Goal: Information Seeking & Learning: Find specific page/section

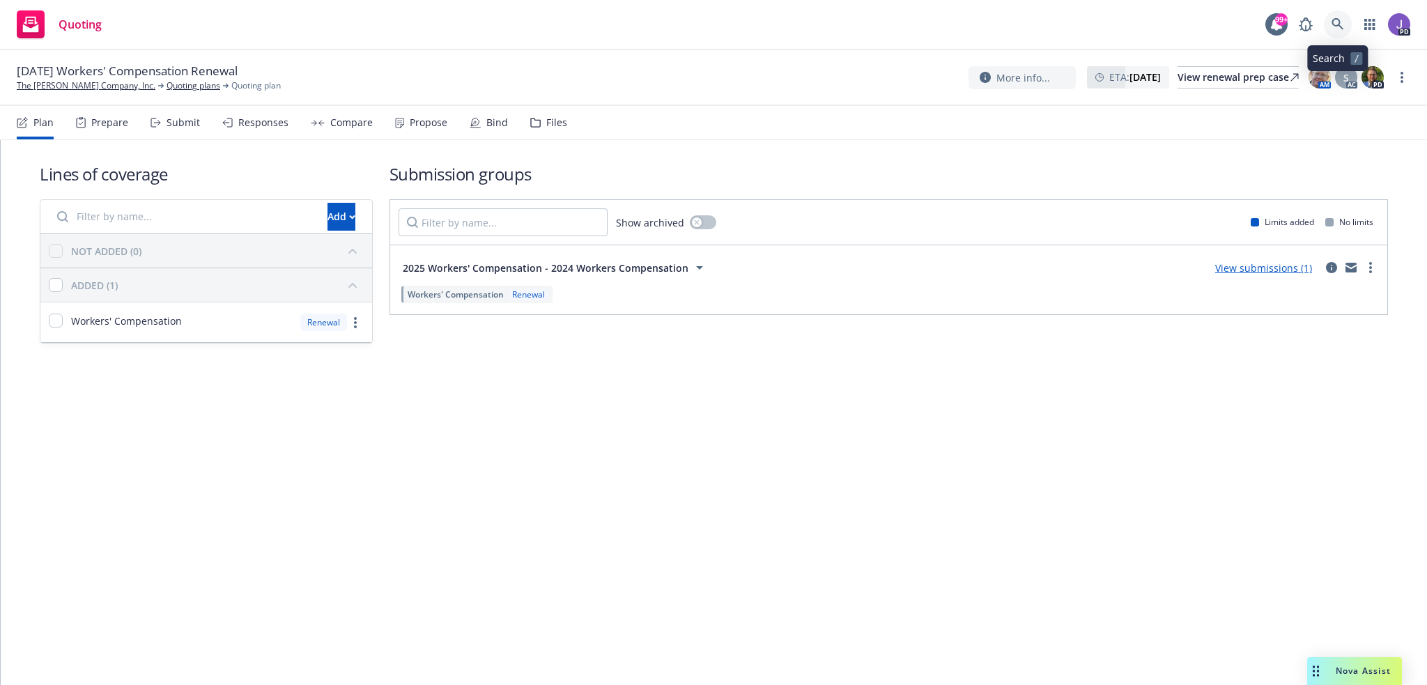
click at [1337, 28] on icon at bounding box center [1337, 24] width 13 height 13
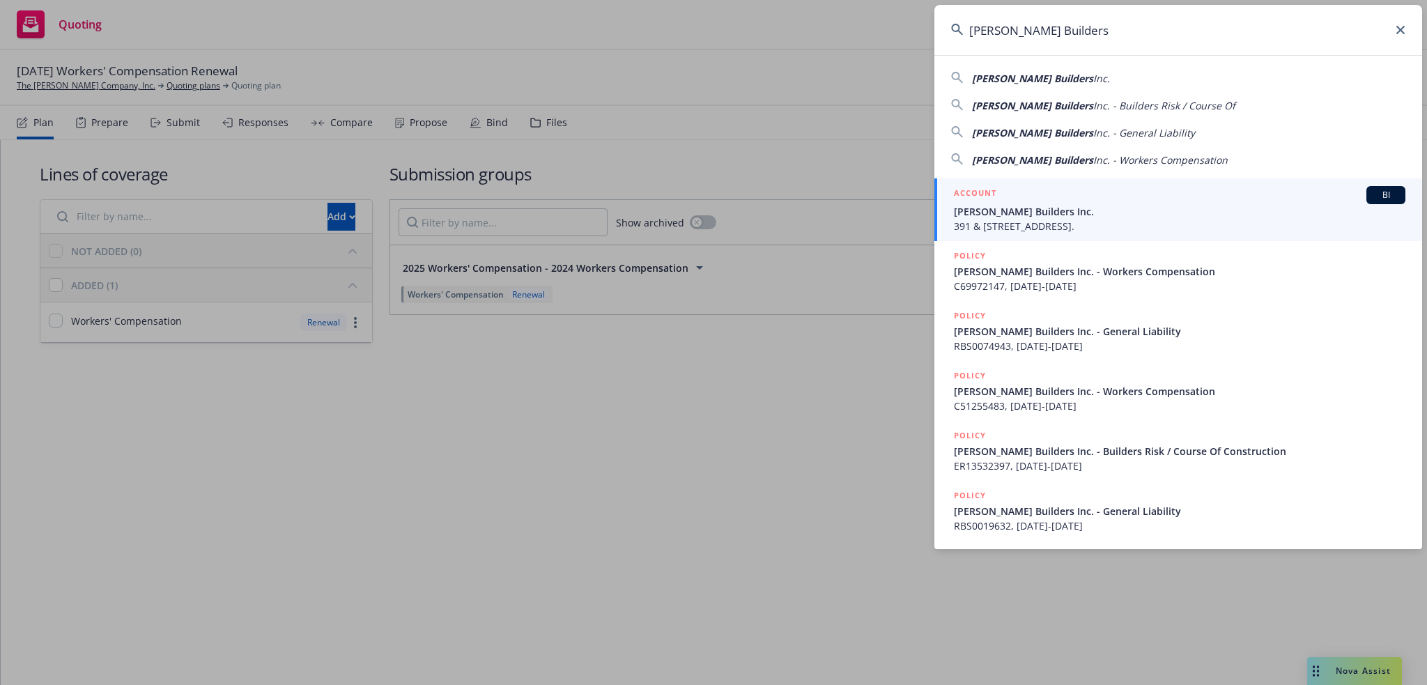
type input "[PERSON_NAME] Builders"
click at [1021, 230] on span "391 & [STREET_ADDRESS]." at bounding box center [1179, 226] width 451 height 15
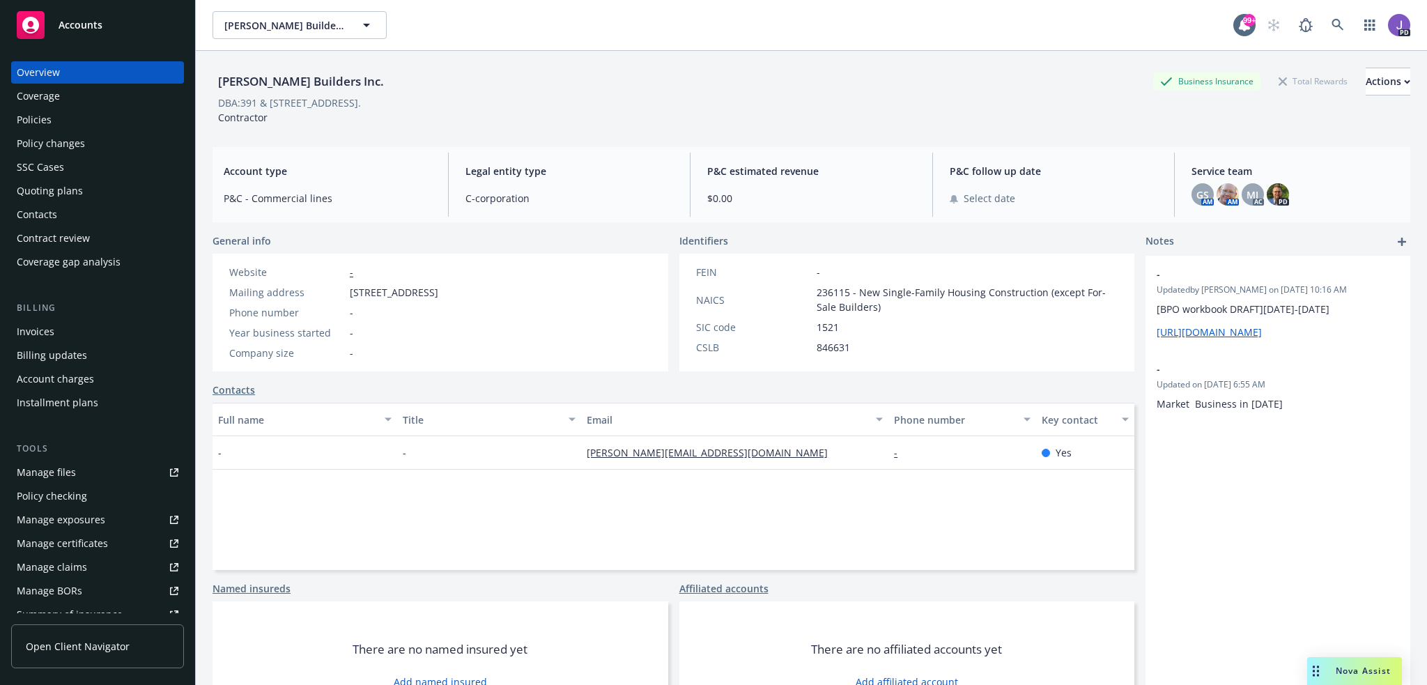
click at [50, 127] on div "Policies" at bounding box center [98, 120] width 162 height 22
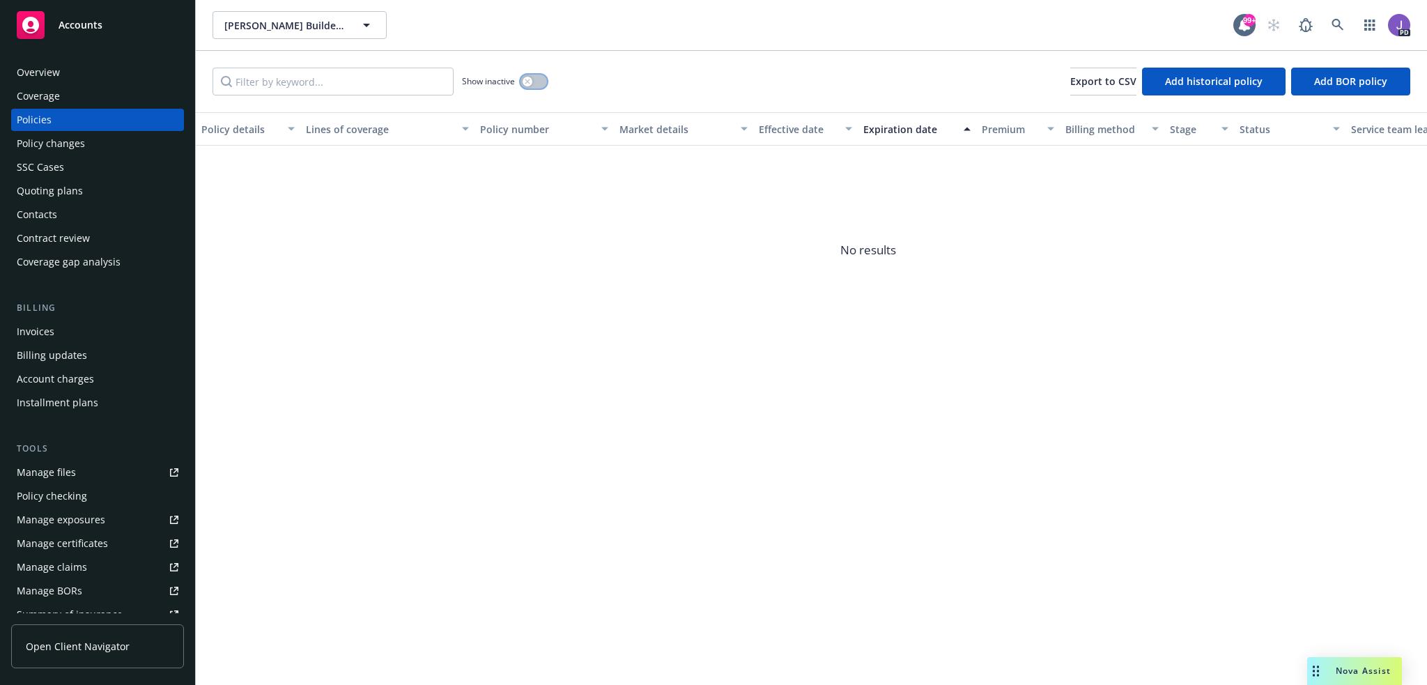
click at [531, 83] on div "button" at bounding box center [527, 82] width 10 height 10
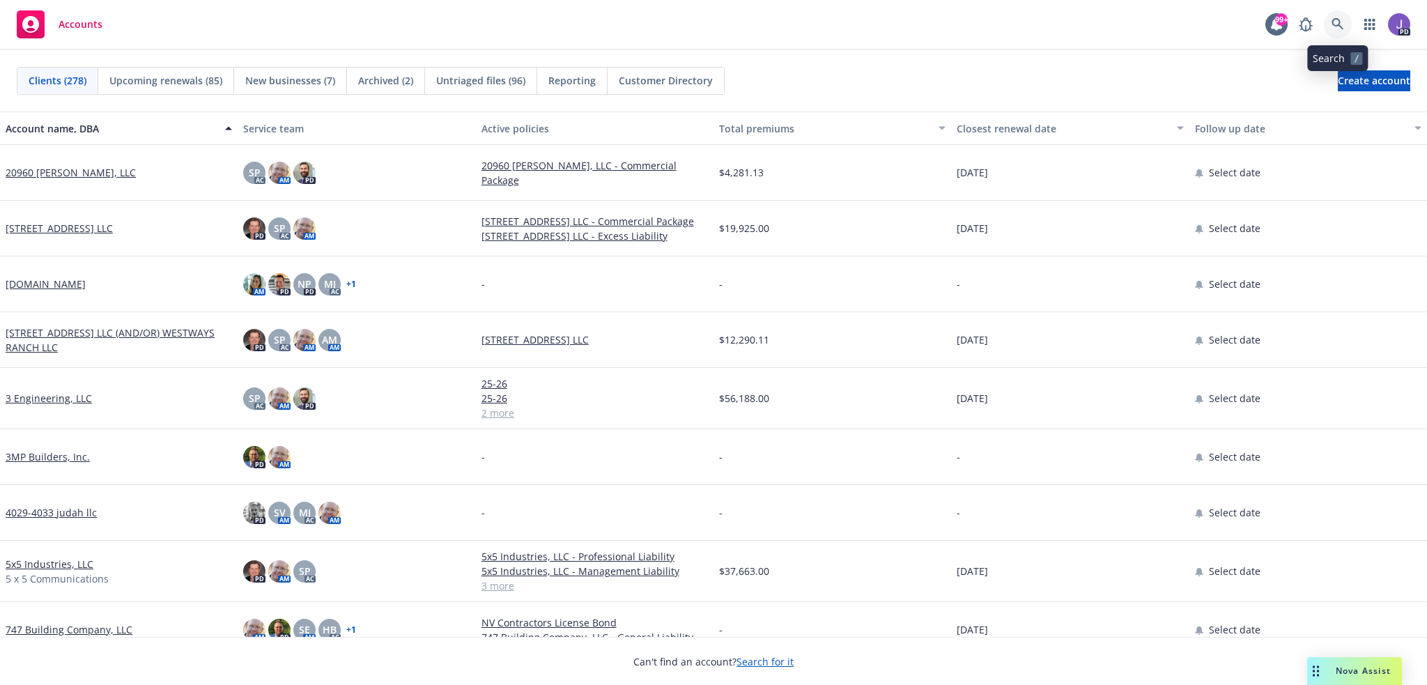
click at [1335, 17] on link at bounding box center [1338, 24] width 28 height 28
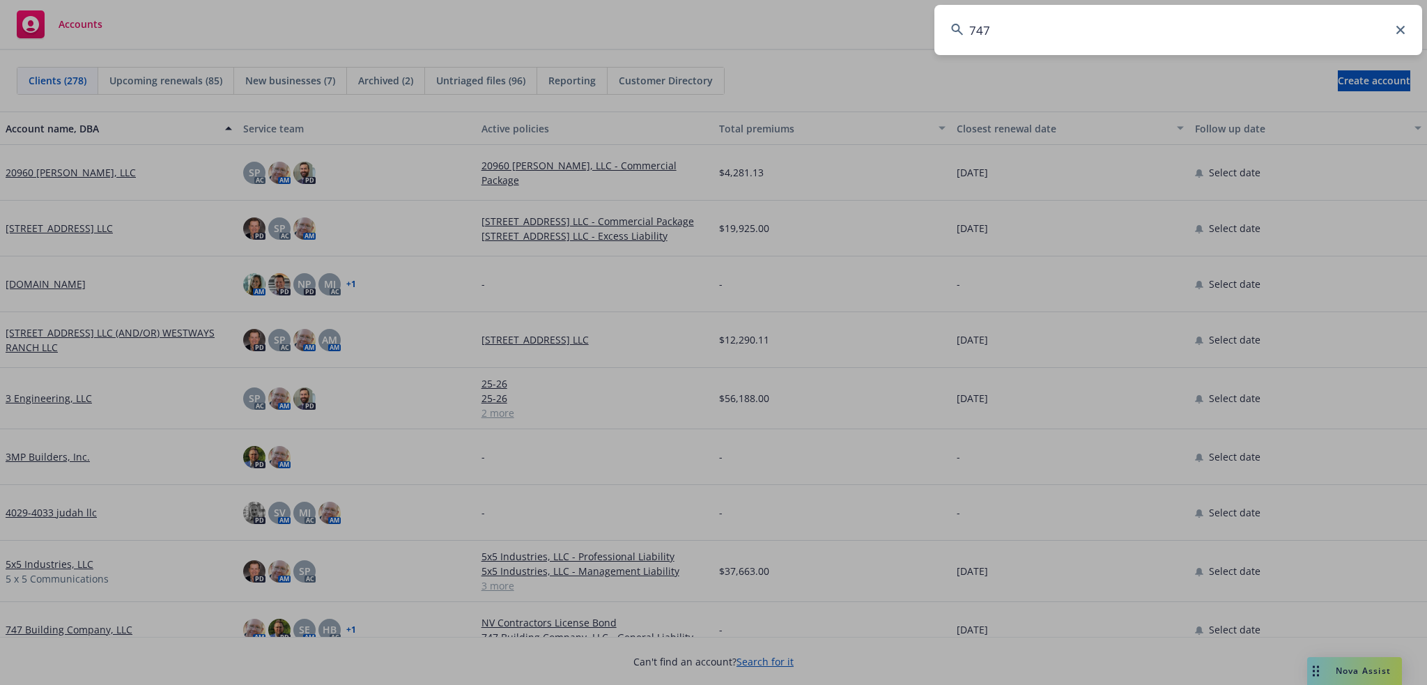
type input "747"
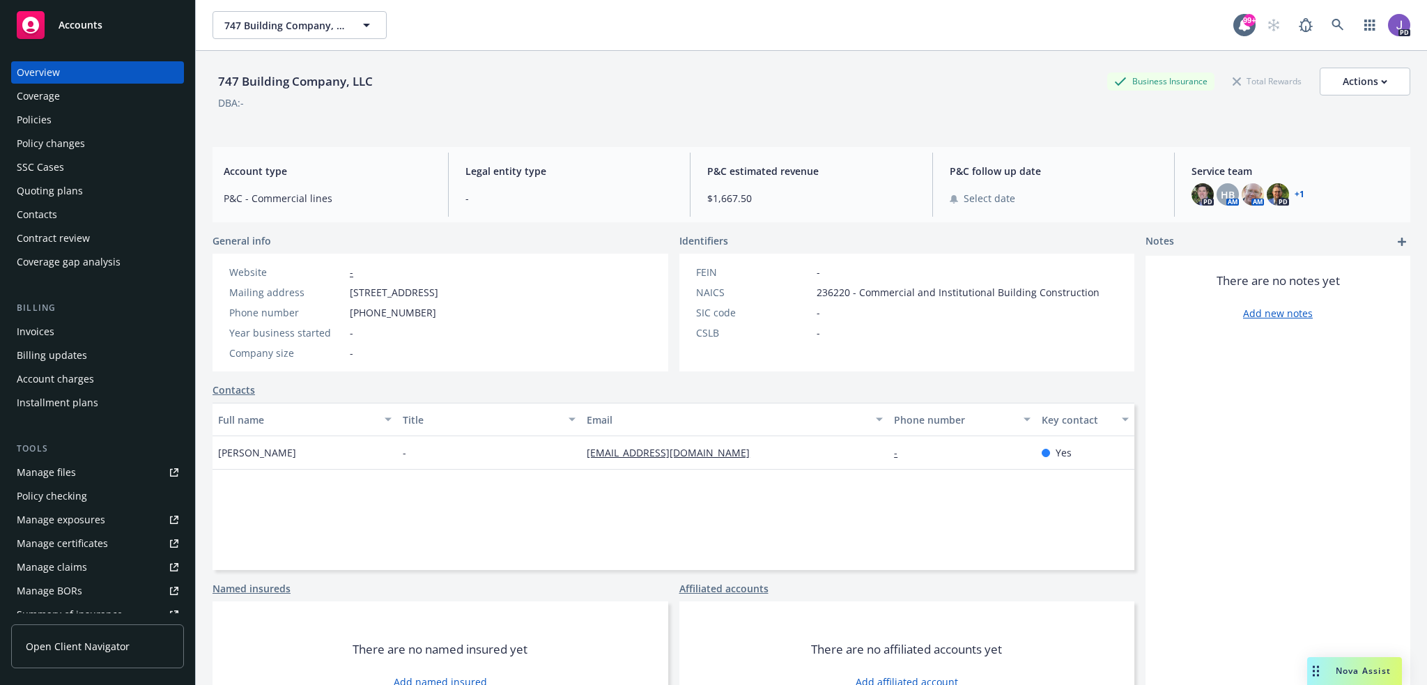
click at [40, 129] on div "Policies" at bounding box center [34, 120] width 35 height 22
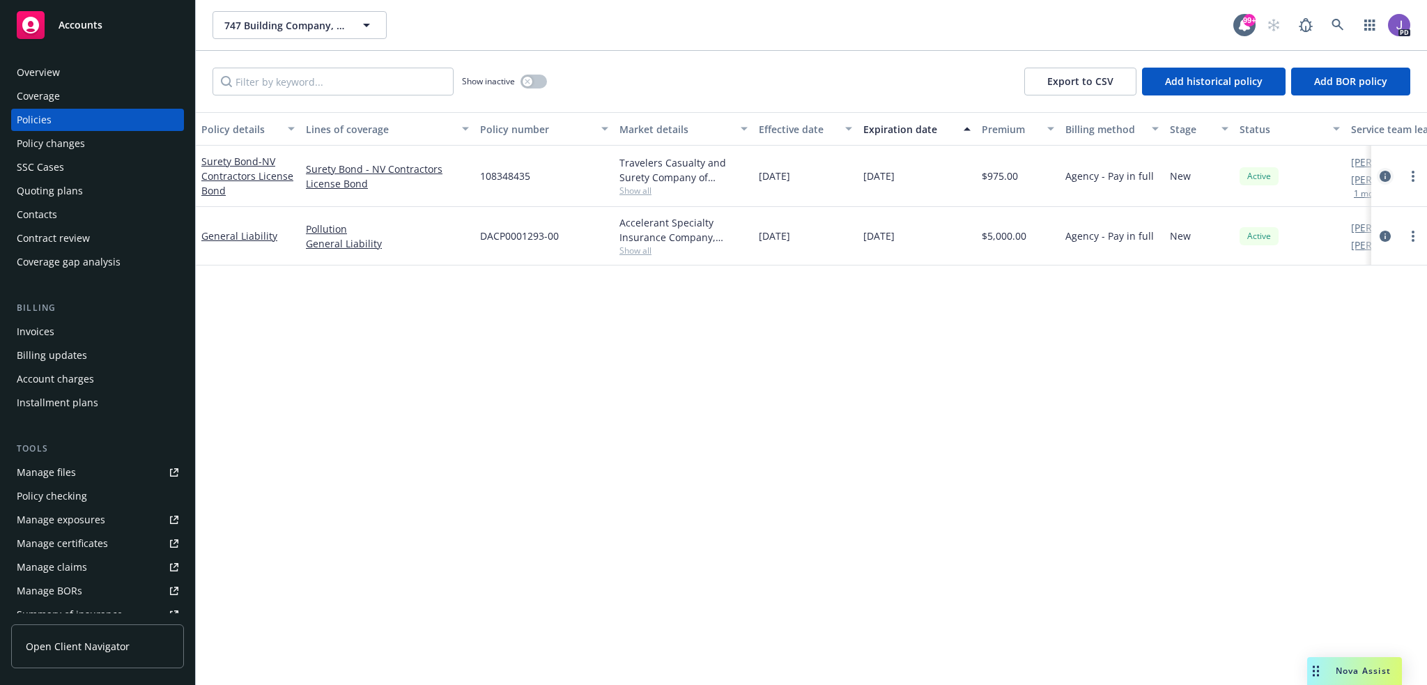
click at [1382, 176] on icon "circleInformation" at bounding box center [1384, 176] width 11 height 11
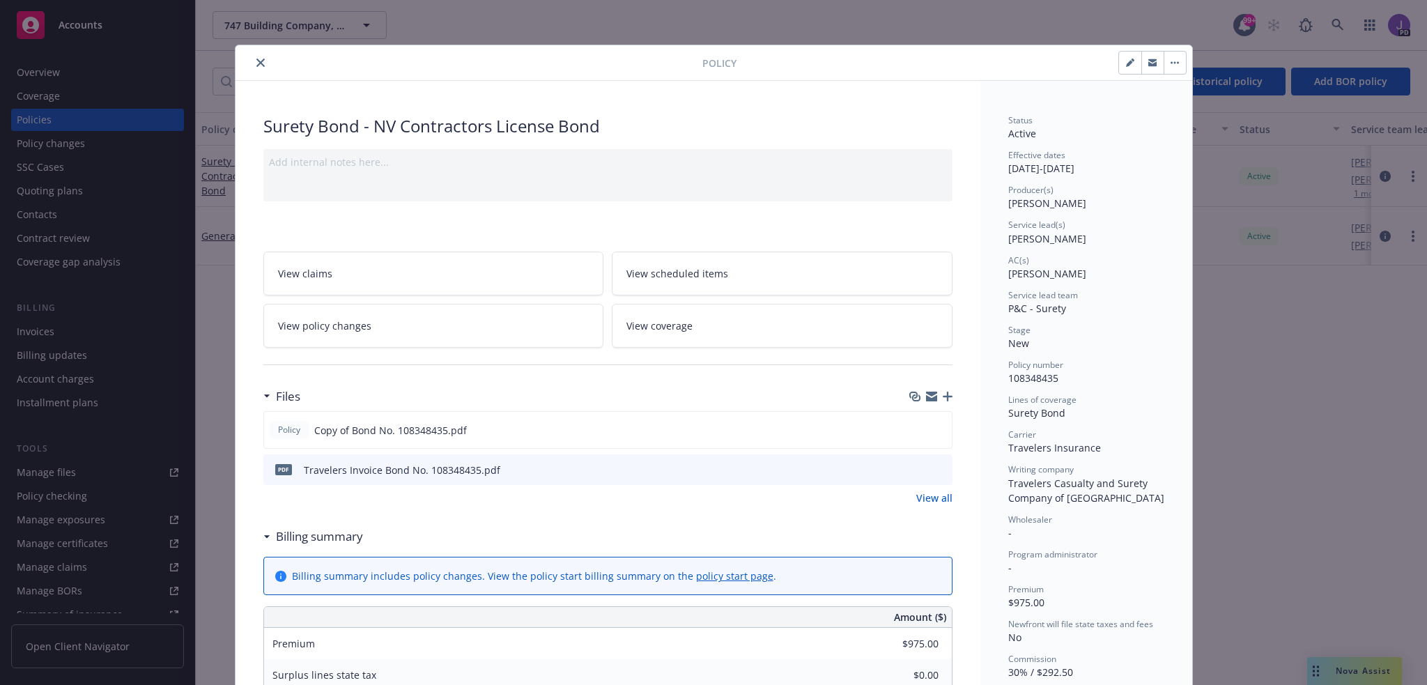
click at [256, 62] on icon "close" at bounding box center [260, 63] width 8 height 8
